Goal: Task Accomplishment & Management: Complete application form

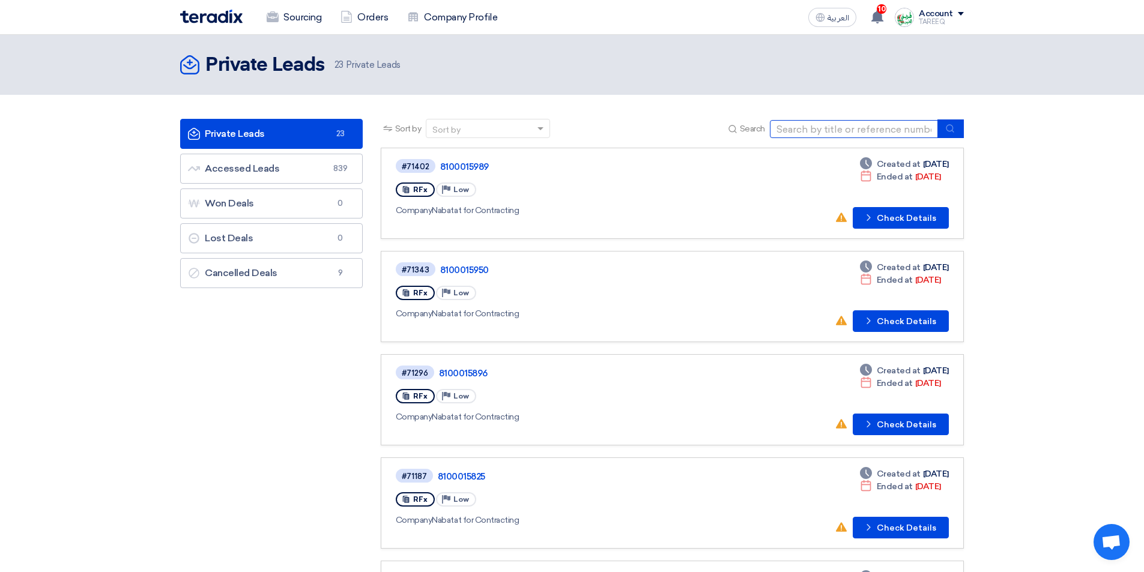
click at [804, 129] on input at bounding box center [854, 129] width 168 height 18
type input "71390"
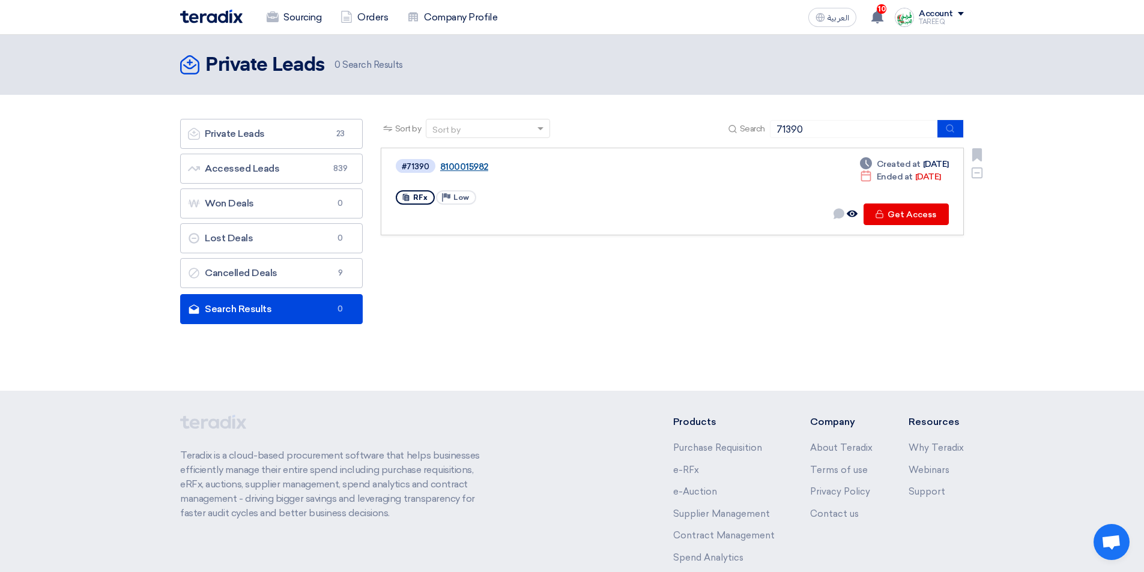
click at [455, 164] on link "8100015982" at bounding box center [590, 167] width 300 height 11
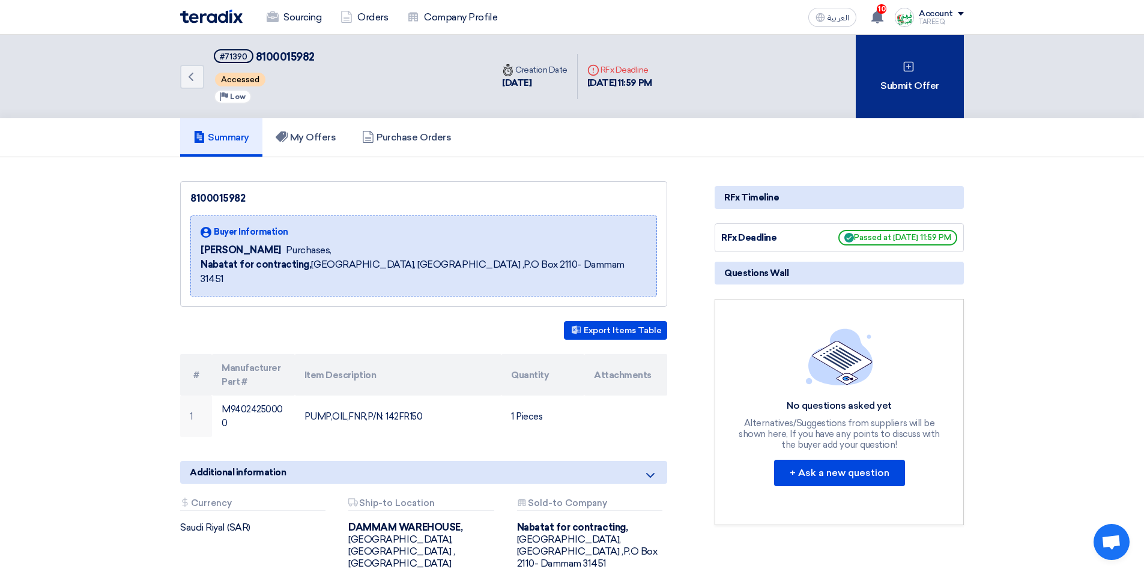
click at [884, 90] on div "Submit Offer" at bounding box center [910, 77] width 108 height 84
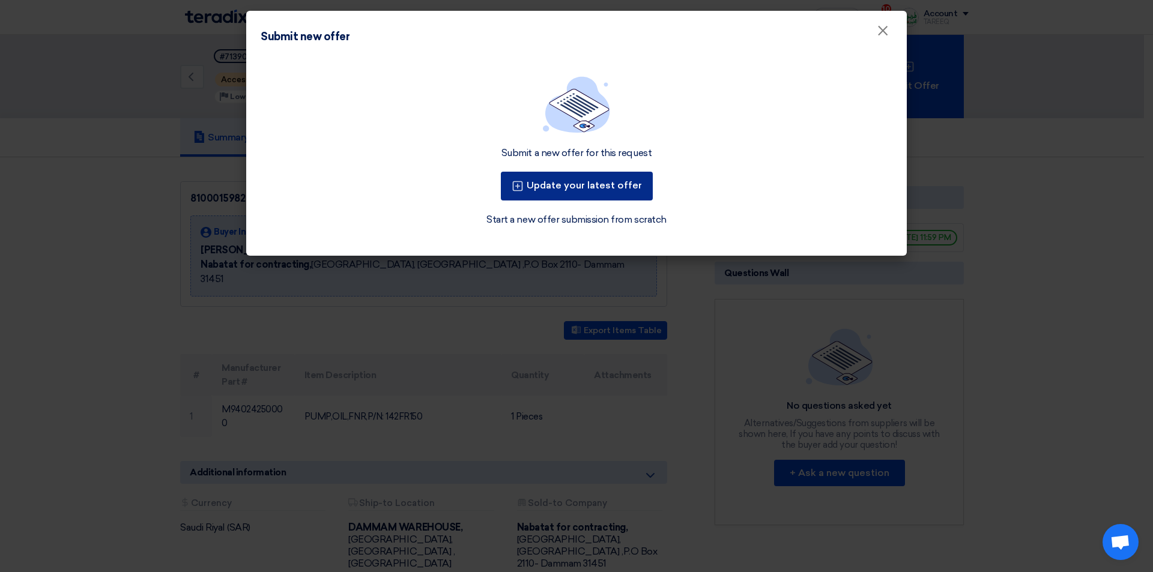
click at [634, 178] on button "Update your latest offer" at bounding box center [577, 186] width 152 height 29
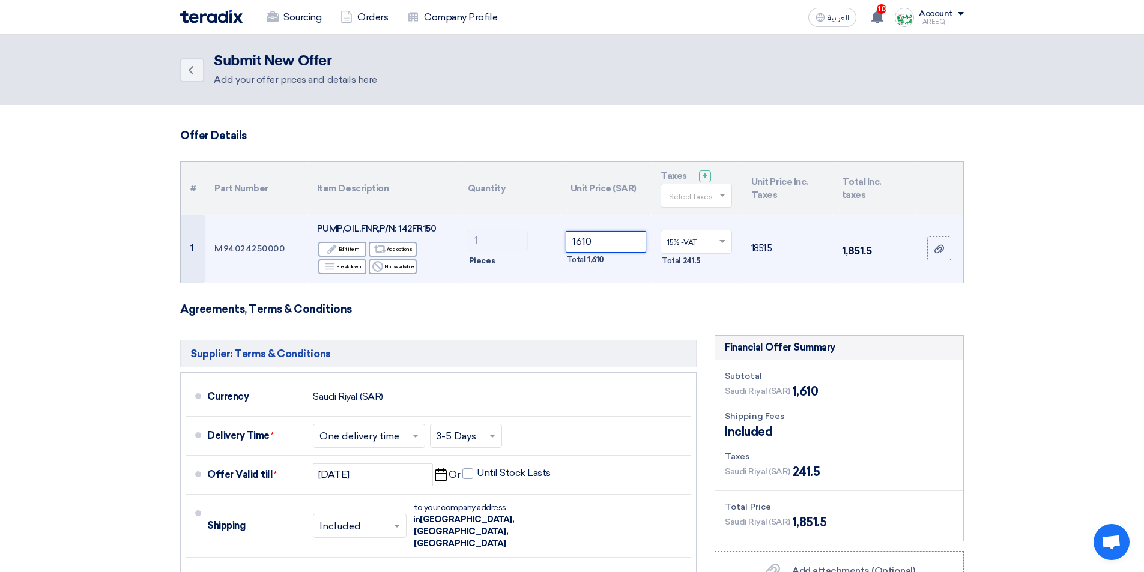
click at [508, 247] on tr "1 M94024250000 PUMP,OIL,FNR,P/N: 142FR150 Edit Edit item Alternative Add option…" at bounding box center [572, 249] width 783 height 68
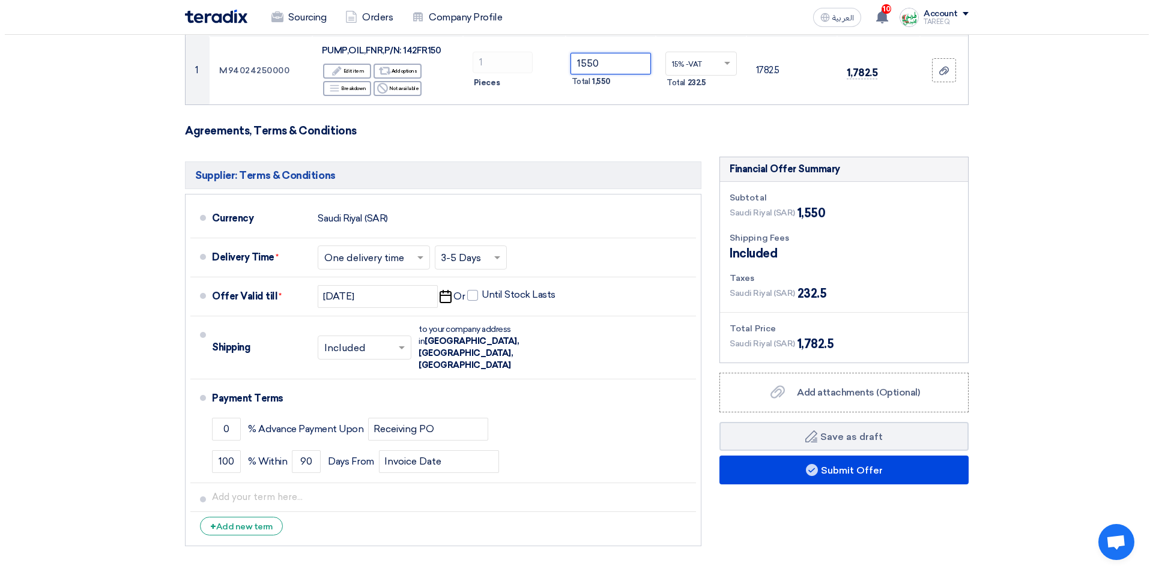
scroll to position [300, 0]
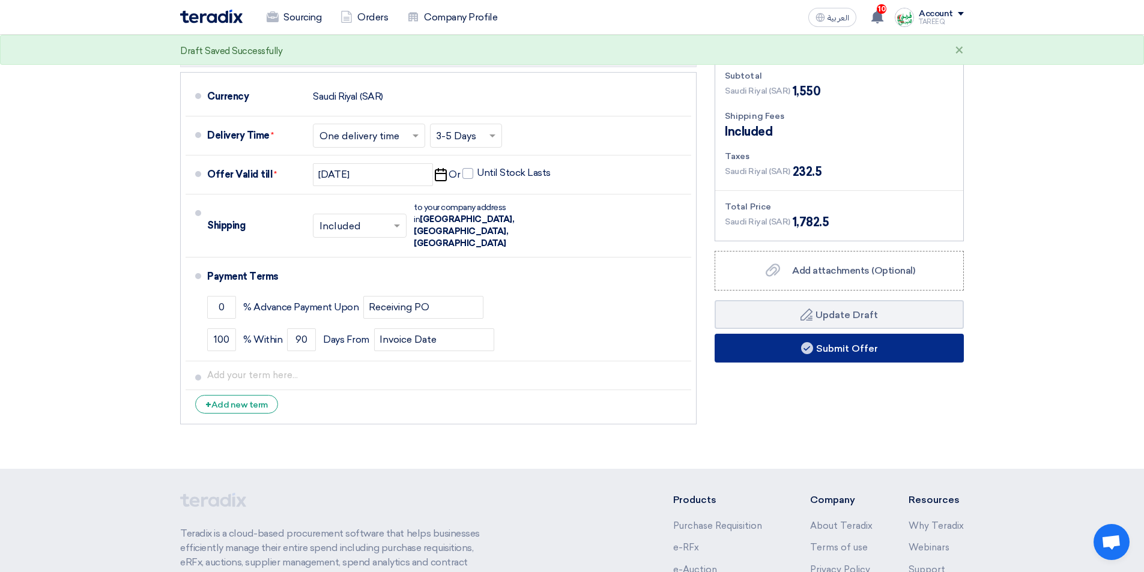
type input "1550"
click at [780, 355] on button "Submit Offer" at bounding box center [839, 348] width 249 height 29
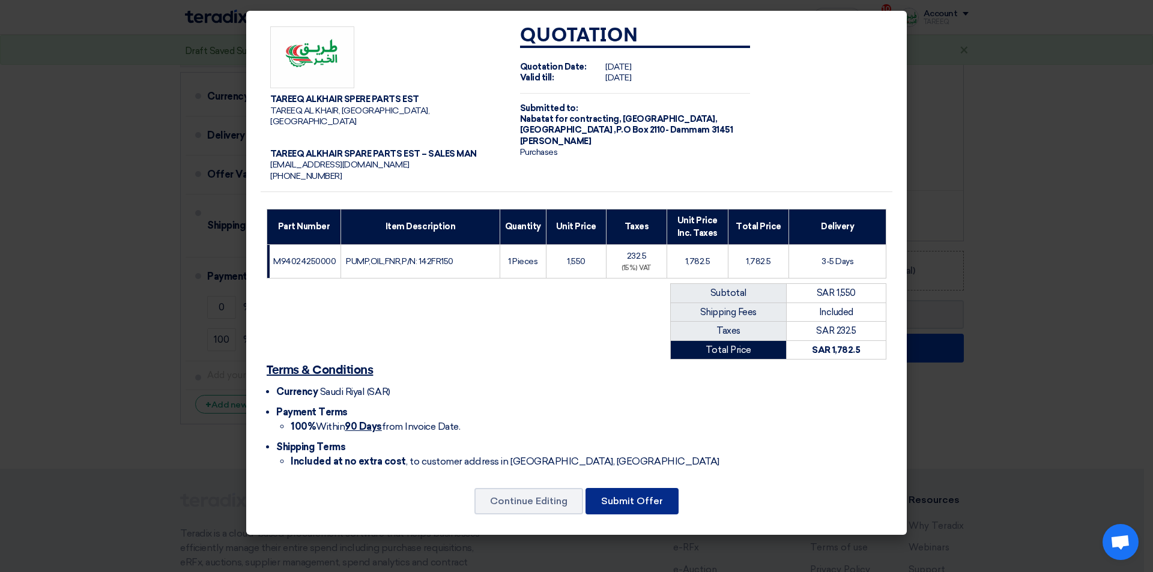
drag, startPoint x: 646, startPoint y: 488, endPoint x: 644, endPoint y: 482, distance: 6.5
click at [645, 488] on button "Submit Offer" at bounding box center [632, 501] width 93 height 26
